Goal: Find specific page/section: Find specific page/section

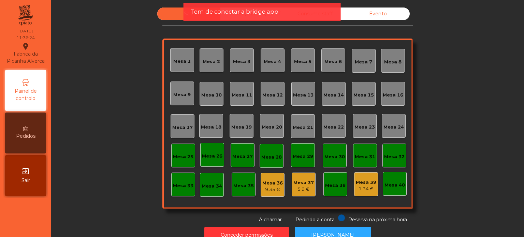
drag, startPoint x: 438, startPoint y: 31, endPoint x: 446, endPoint y: 26, distance: 9.8
click at [439, 30] on div "Sala UBER/GLOVO/BOLT Consumo staff Evento [GEOGRAPHIC_DATA] 2 [GEOGRAPHIC_DATA]…" at bounding box center [287, 116] width 455 height 216
click at [456, 180] on div "Sala UBER/GLOVO/BOLT Consumo staff Evento [GEOGRAPHIC_DATA] 2 [GEOGRAPHIC_DATA]…" at bounding box center [287, 116] width 455 height 216
click at [267, 186] on div "Mesa 36" at bounding box center [273, 183] width 20 height 7
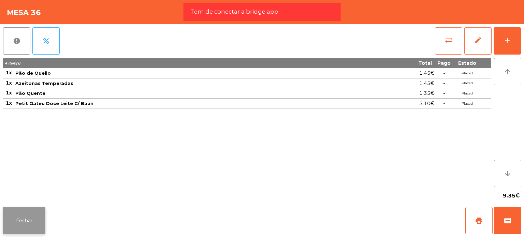
click at [40, 215] on button "Fechar" at bounding box center [24, 220] width 43 height 27
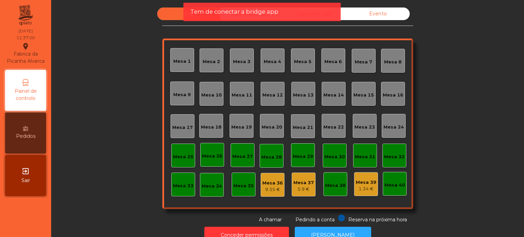
click at [303, 180] on div "Mesa 37" at bounding box center [304, 183] width 20 height 7
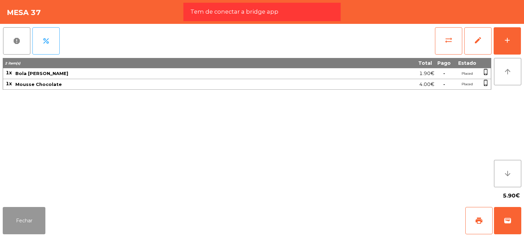
click at [24, 231] on button "Fechar" at bounding box center [24, 220] width 43 height 27
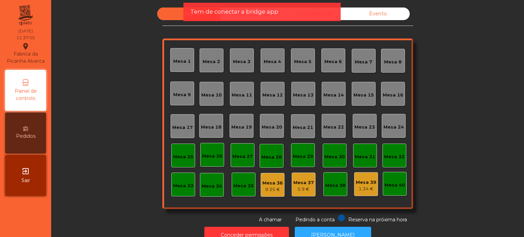
click at [363, 181] on div "Mesa 39" at bounding box center [366, 182] width 20 height 7
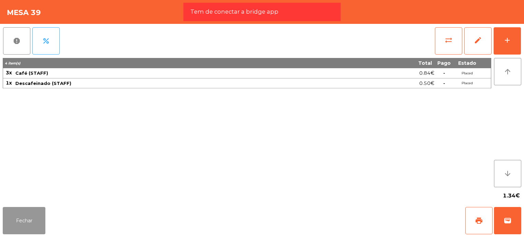
click at [27, 233] on button "Fechar" at bounding box center [24, 220] width 43 height 27
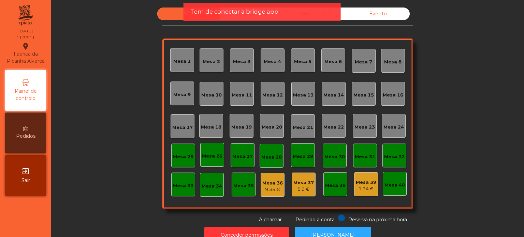
click at [462, 88] on div "Sala UBER/GLOVO/BOLT Consumo staff Evento [GEOGRAPHIC_DATA] 2 [GEOGRAPHIC_DATA]…" at bounding box center [287, 116] width 455 height 216
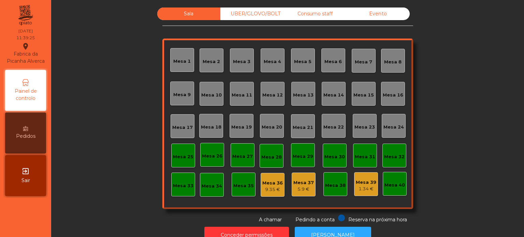
click at [238, 14] on div "UBER/GLOVO/BOLT" at bounding box center [252, 14] width 63 height 13
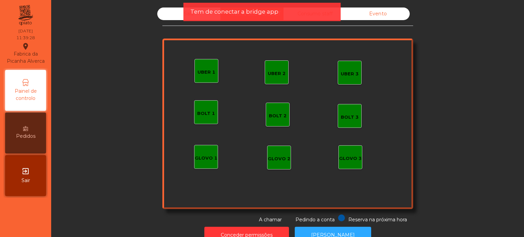
click at [347, 16] on div "Evento" at bounding box center [378, 14] width 63 height 13
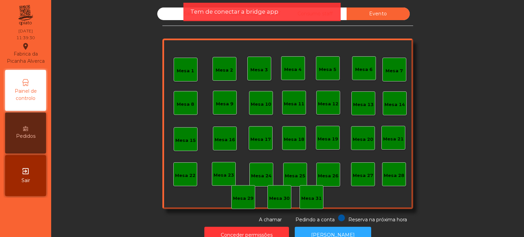
click at [494, 34] on div "Sala UBER/GLOVO/BOLT Consumo staff Evento [GEOGRAPHIC_DATA] 2 [GEOGRAPHIC_DATA]…" at bounding box center [287, 116] width 455 height 216
click at [184, 15] on div "Tem de conectar a bridge app" at bounding box center [262, 12] width 157 height 18
click at [182, 13] on div "Sala" at bounding box center [188, 14] width 63 height 13
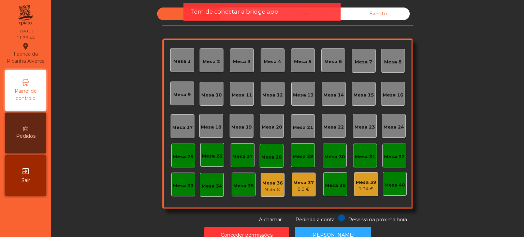
click at [0, 204] on nav "Fabrica da Picanha Alverca location_on [DATE] 11:39:44 Painel de controlo Pedid…" at bounding box center [25, 118] width 51 height 237
click at [80, 147] on div "Sala UBER/GLOVO/BOLT Consumo staff Evento [GEOGRAPHIC_DATA] 2 [GEOGRAPHIC_DATA]…" at bounding box center [287, 116] width 455 height 216
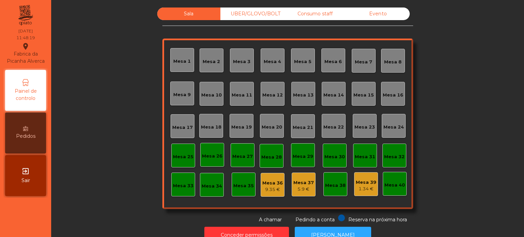
click at [454, 152] on div "Sala UBER/GLOVO/BOLT Consumo staff Evento [GEOGRAPHIC_DATA] 2 [GEOGRAPHIC_DATA]…" at bounding box center [287, 116] width 455 height 216
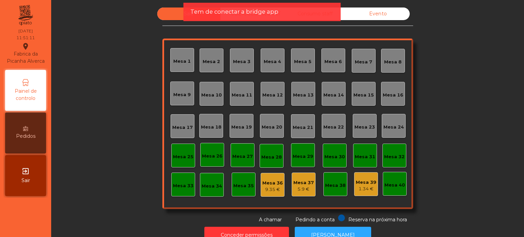
click at [115, 81] on div "Sala UBER/GLOVO/BOLT Consumo staff Evento [GEOGRAPHIC_DATA] 2 [GEOGRAPHIC_DATA]…" at bounding box center [287, 116] width 455 height 216
